Goal: Task Accomplishment & Management: Use online tool/utility

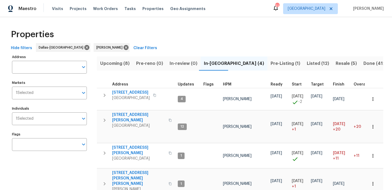
scroll to position [17, 0]
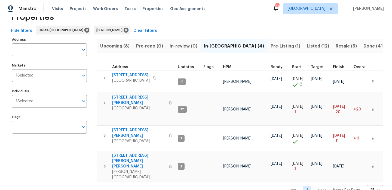
click at [223, 40] on button "In-[GEOGRAPHIC_DATA] (4)" at bounding box center [233, 46] width 67 height 14
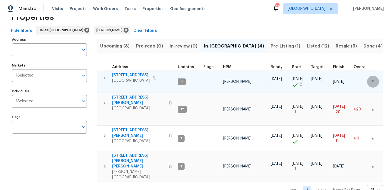
click at [372, 82] on icon "button" at bounding box center [372, 81] width 5 height 5
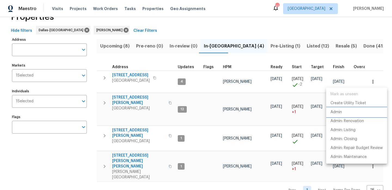
click at [350, 112] on li "Admin" at bounding box center [356, 112] width 61 height 9
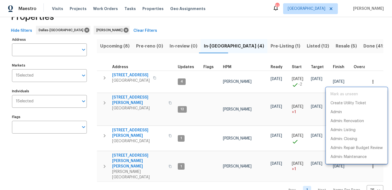
click at [206, 144] on div at bounding box center [196, 95] width 392 height 190
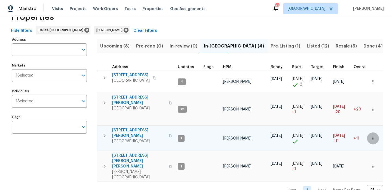
click at [374, 136] on icon "button" at bounding box center [372, 138] width 5 height 5
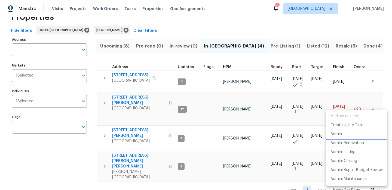
click at [356, 134] on li "Admin" at bounding box center [356, 134] width 61 height 9
click at [124, 131] on div at bounding box center [196, 95] width 392 height 190
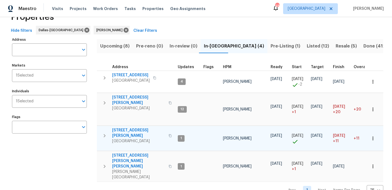
click at [129, 128] on span "[STREET_ADDRESS][PERSON_NAME]" at bounding box center [138, 133] width 53 height 11
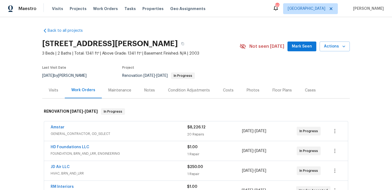
click at [234, 81] on section "4346 Hamilton Ave, Dallas, TX 75210 3 Beds | 2 Baths | Total: 1341 ft² | Above …" at bounding box center [195, 60] width 307 height 46
click at [232, 85] on div "Costs" at bounding box center [228, 90] width 24 height 16
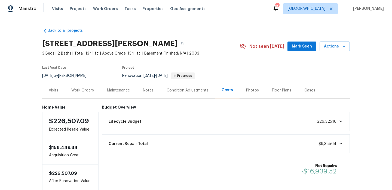
click at [71, 90] on div "Work Orders" at bounding box center [83, 90] width 36 height 16
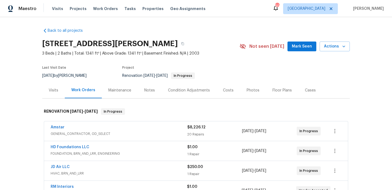
scroll to position [115, 0]
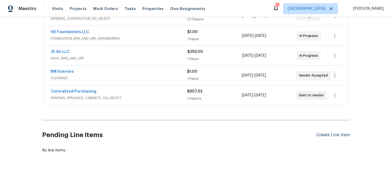
click at [338, 135] on div "Create Line Item" at bounding box center [332, 135] width 33 height 5
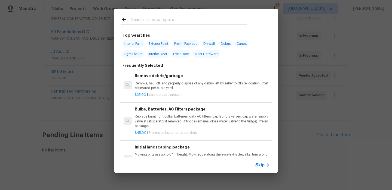
click at [183, 20] on input "text" at bounding box center [188, 20] width 115 height 8
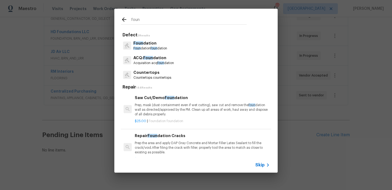
type input "foun"
click at [162, 41] on p "Foun dation" at bounding box center [150, 44] width 34 height 6
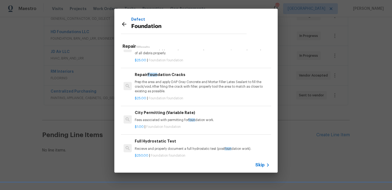
scroll to position [28, 0]
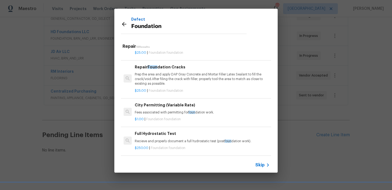
click at [167, 118] on span "Foundation foundation" at bounding box center [163, 119] width 35 height 3
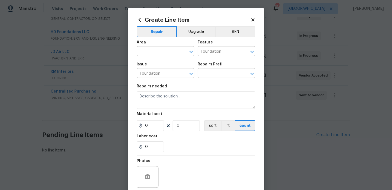
type input "City Permitting (Variable Rate) $1.00"
type textarea "Fees associated with permitting for foundation work."
type input "1"
click at [163, 52] on input "text" at bounding box center [158, 52] width 42 height 8
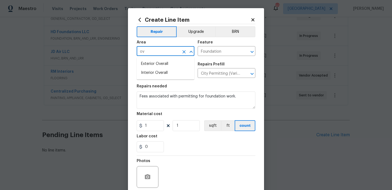
click at [160, 63] on li "Exterior Overall" at bounding box center [166, 64] width 58 height 9
type input "Exterior Overall"
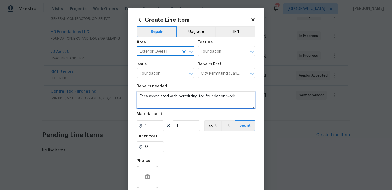
click at [156, 97] on textarea "Fees associated with permitting for foundation work." at bounding box center [196, 100] width 119 height 17
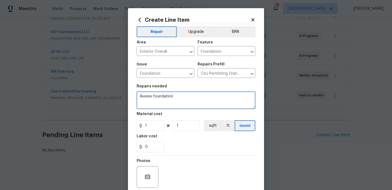
scroll to position [44, 0]
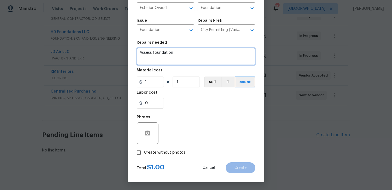
type textarea "Assess foundation"
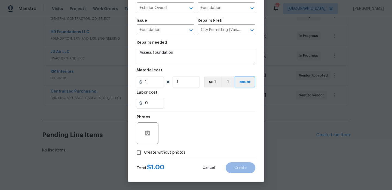
click at [167, 154] on span "Create without photos" at bounding box center [164, 153] width 41 height 6
click at [144, 154] on input "Create without photos" at bounding box center [139, 153] width 10 height 10
checkbox input "true"
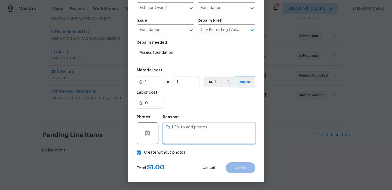
click at [198, 132] on textarea at bounding box center [209, 134] width 92 height 22
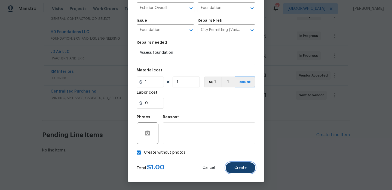
click at [230, 163] on button "Create" at bounding box center [241, 168] width 30 height 11
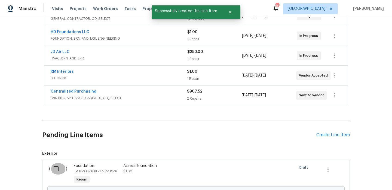
click at [60, 167] on input "checkbox" at bounding box center [58, 168] width 16 height 11
checkbox input "true"
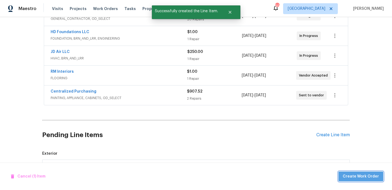
click at [364, 174] on span "Create Work Order" at bounding box center [360, 177] width 36 height 7
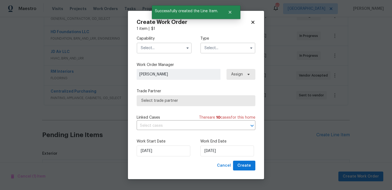
click at [171, 52] on input "text" at bounding box center [164, 48] width 55 height 11
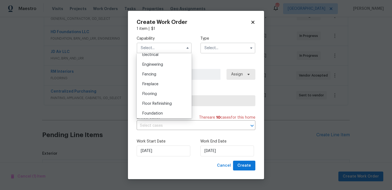
scroll to position [178, 0]
click at [160, 109] on div "Foundation" at bounding box center [164, 112] width 52 height 10
type input "Foundation"
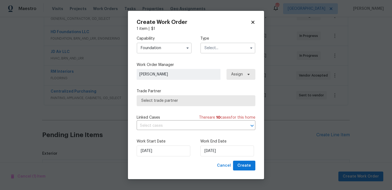
click at [216, 42] on div "Type" at bounding box center [227, 45] width 55 height 18
click at [215, 45] on input "text" at bounding box center [227, 48] width 55 height 11
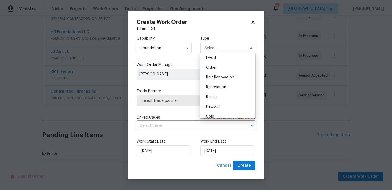
scroll to position [65, 0]
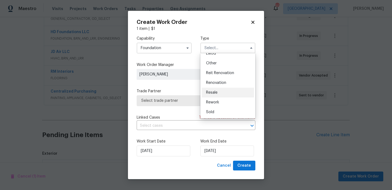
click at [218, 88] on div "Resale" at bounding box center [228, 93] width 52 height 10
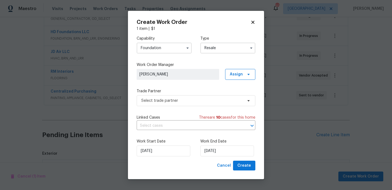
click at [235, 51] on input "Resale" at bounding box center [227, 48] width 55 height 11
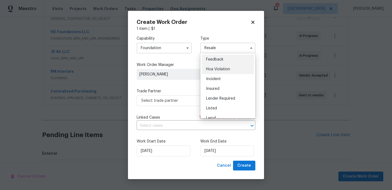
scroll to position [65, 0]
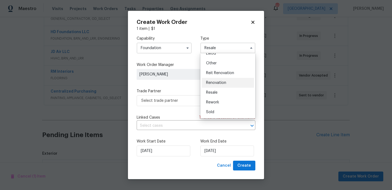
click at [223, 82] on span "Renovation" at bounding box center [216, 83] width 20 height 4
type input "Renovation"
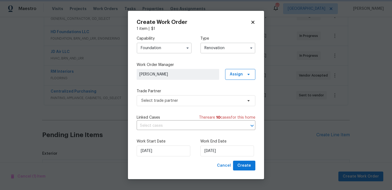
scroll to position [0, 0]
click at [197, 104] on span "Select trade partner" at bounding box center [196, 100] width 119 height 11
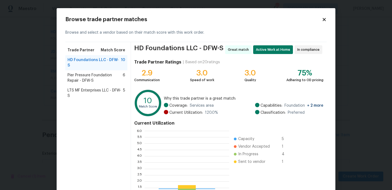
scroll to position [76, 85]
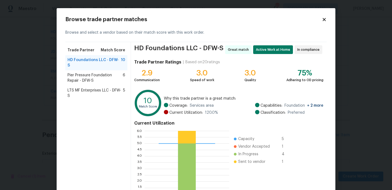
click at [85, 88] on span "LTS MF Enterprises LLC - DFW-S" at bounding box center [94, 93] width 55 height 11
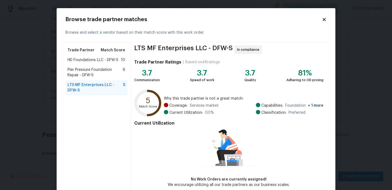
scroll to position [27, 0]
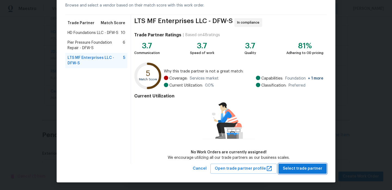
click at [298, 167] on span "Select trade partner" at bounding box center [302, 169] width 39 height 7
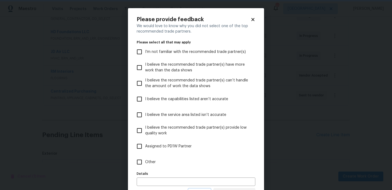
scroll to position [0, 0]
click at [195, 165] on label "Other" at bounding box center [192, 163] width 117 height 16
click at [145, 165] on input "Other" at bounding box center [139, 162] width 11 height 11
checkbox input "true"
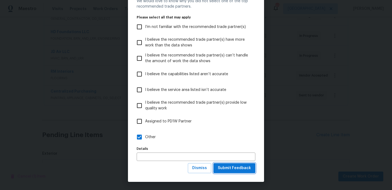
click at [229, 170] on span "Submit Feedback" at bounding box center [234, 168] width 33 height 7
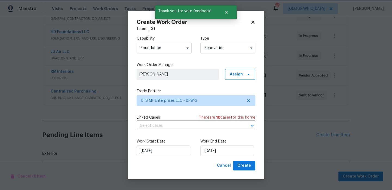
scroll to position [0, 0]
click at [241, 149] on input "10/6/2025" at bounding box center [227, 151] width 54 height 11
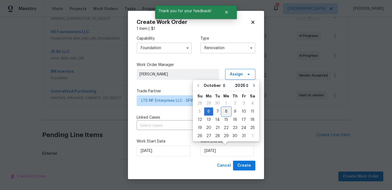
click at [223, 110] on div "8" at bounding box center [226, 112] width 9 height 8
type input "10/8/2025"
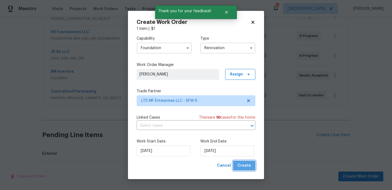
click at [248, 167] on span "Create" at bounding box center [244, 166] width 14 height 7
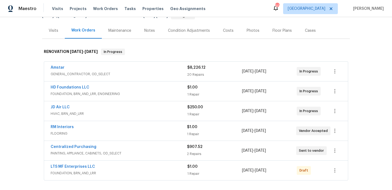
scroll to position [70, 0]
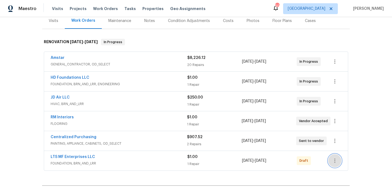
click at [338, 163] on icon "button" at bounding box center [334, 161] width 7 height 7
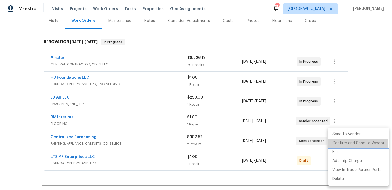
click at [348, 146] on li "Confirm and Send to Vendor" at bounding box center [358, 143] width 61 height 9
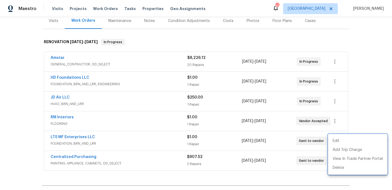
click at [177, 51] on div at bounding box center [196, 95] width 392 height 190
